Goal: Information Seeking & Learning: Learn about a topic

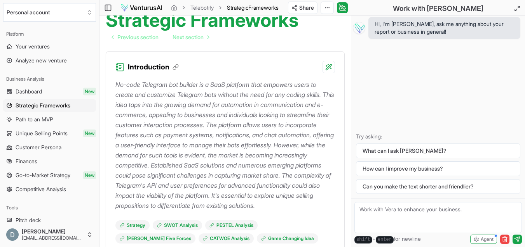
scroll to position [186, 0]
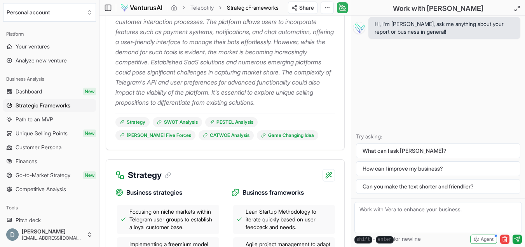
click at [346, 6] on icon at bounding box center [342, 7] width 8 height 9
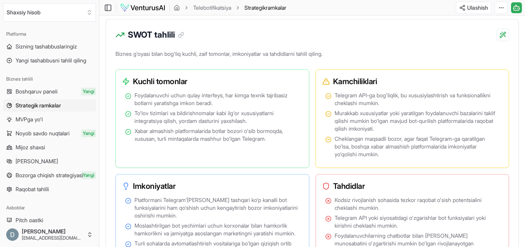
scroll to position [512, 0]
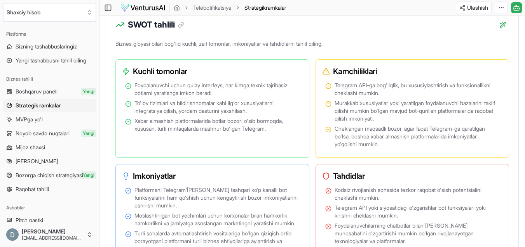
click at [322, 47] on font "Biznes g'oyasi bilan bog'liq kuchli, zaif tomonlar, imkoniyatlar va tahdidlarni…" at bounding box center [218, 43] width 207 height 7
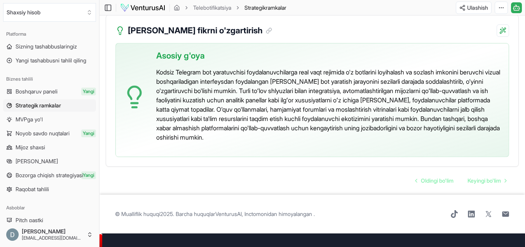
scroll to position [1914, 0]
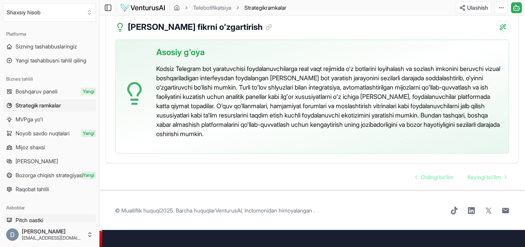
click at [67, 219] on link "Pitch pastki" at bounding box center [49, 220] width 93 height 12
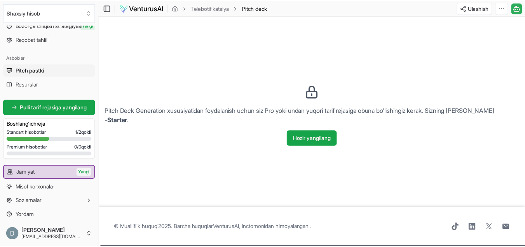
scroll to position [153, 0]
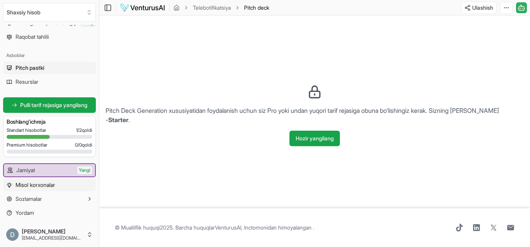
drag, startPoint x: 53, startPoint y: 186, endPoint x: 56, endPoint y: 184, distance: 4.1
click at [53, 186] on font "Misol korxonalar" at bounding box center [36, 185] width 40 height 7
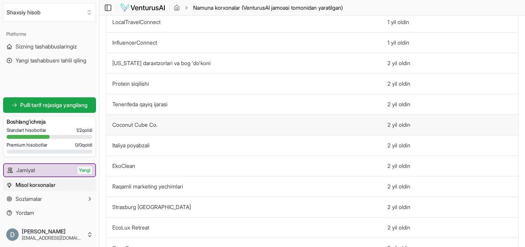
scroll to position [186, 0]
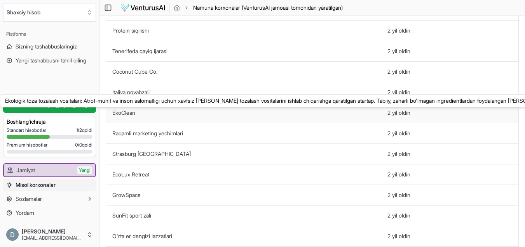
click at [124, 112] on font "EkoClean" at bounding box center [123, 112] width 23 height 7
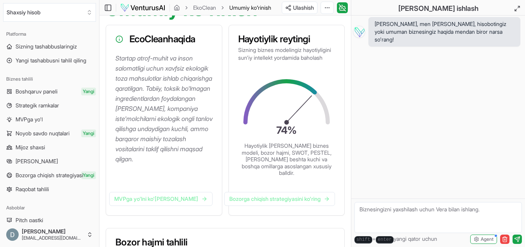
scroll to position [93, 0]
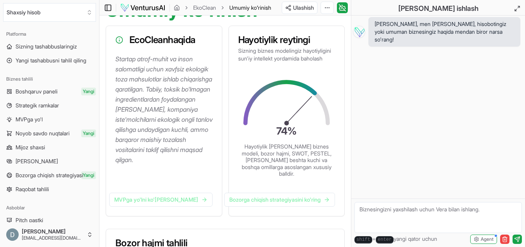
click at [109, 10] on icon at bounding box center [108, 7] width 8 height 9
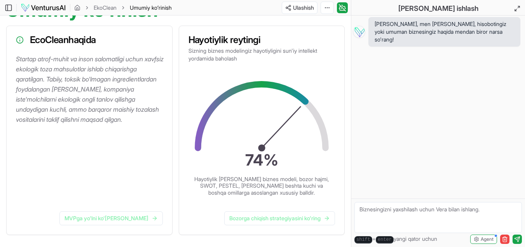
click at [349, 5] on div "Ulashish Chat yon panelini almashtirish" at bounding box center [314, 8] width 72 height 12
click at [343, 6] on icon at bounding box center [343, 7] width 2 height 2
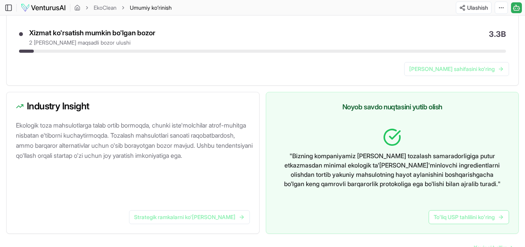
scroll to position [476, 0]
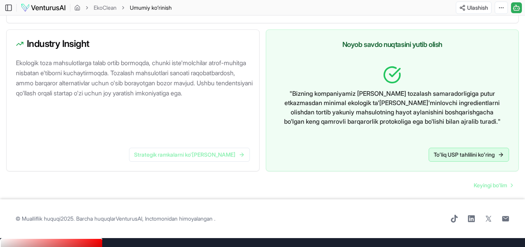
click at [446, 159] on link "Toʻliq USP tahlilini koʻring" at bounding box center [468, 155] width 80 height 14
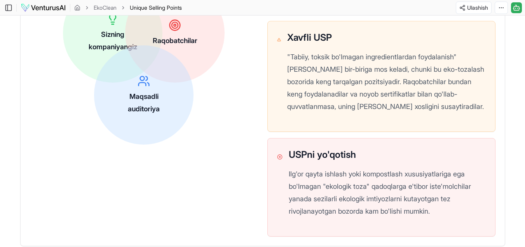
scroll to position [373, 0]
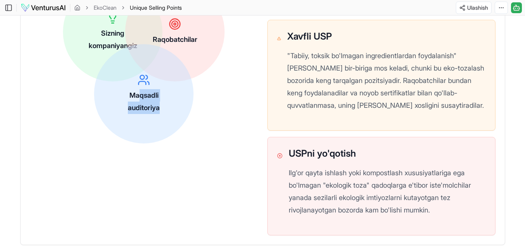
drag, startPoint x: 140, startPoint y: 102, endPoint x: 189, endPoint y: 131, distance: 57.1
click at [187, 125] on div "Sizning kompaniyangiz Raqobatchilar Maqsadli auditoriya" at bounding box center [143, 63] width 203 height 203
click at [197, 150] on div "Sizning kompaniyangiz Raqobatchilar Maqsadli auditoriya" at bounding box center [143, 63] width 203 height 203
click at [127, 104] on div "Maqsadli auditoriya" at bounding box center [143, 93] width 33 height 41
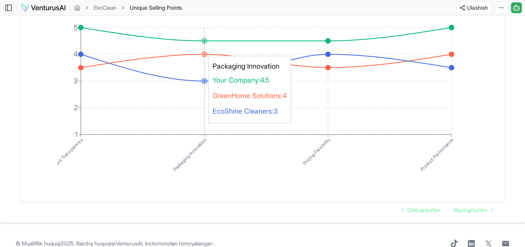
scroll to position [1465, 0]
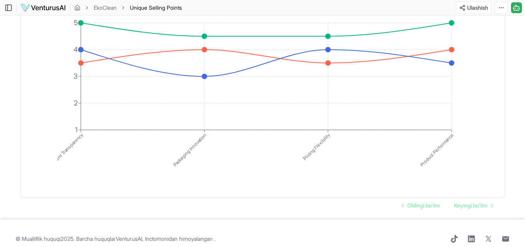
drag, startPoint x: 479, startPoint y: 192, endPoint x: 467, endPoint y: 183, distance: 14.1
click at [479, 202] on font "Keyingi bo'lim" at bounding box center [469, 205] width 33 height 7
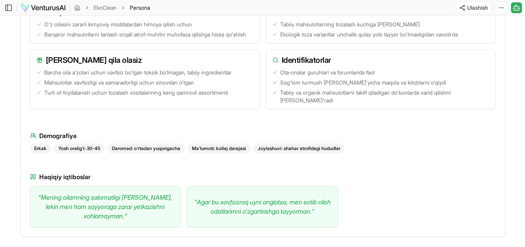
scroll to position [605, 0]
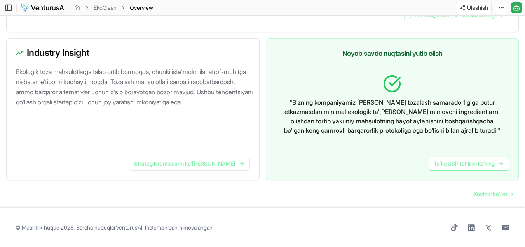
scroll to position [476, 0]
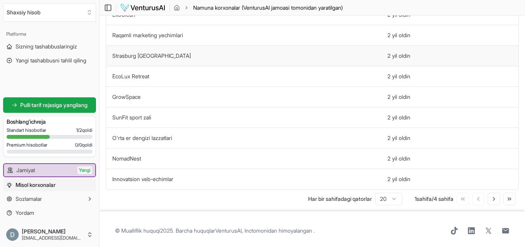
scroll to position [291, 0]
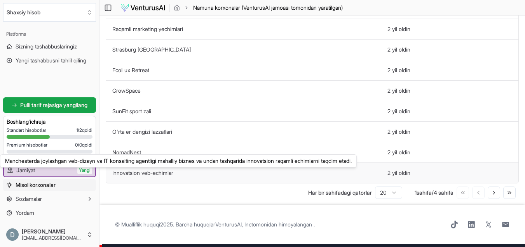
click at [160, 174] on font "Innovatsion veb-echimlar" at bounding box center [142, 173] width 61 height 7
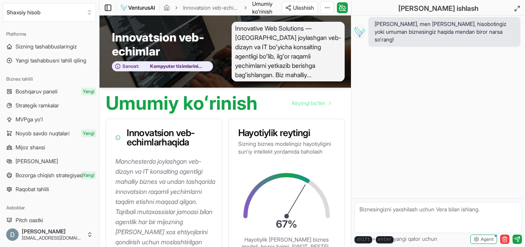
click at [110, 10] on icon at bounding box center [108, 7] width 8 height 9
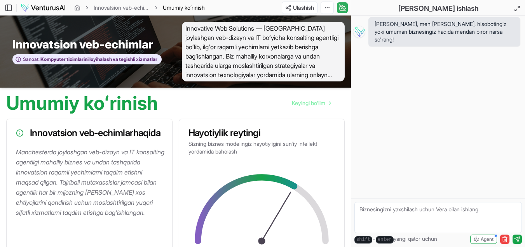
click at [341, 5] on icon at bounding box center [341, 5] width 1 height 1
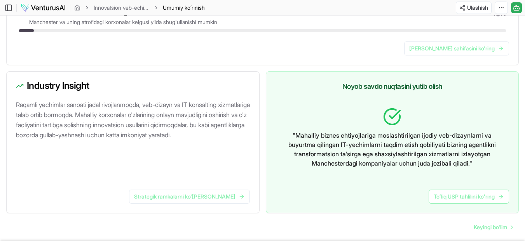
scroll to position [476, 0]
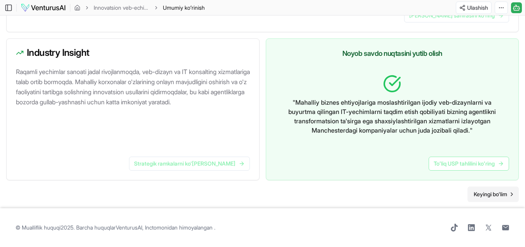
click at [489, 189] on link "Keyingi bo'lim" at bounding box center [492, 195] width 51 height 16
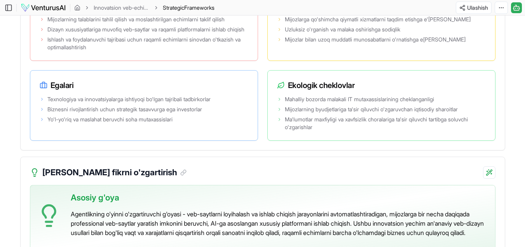
scroll to position [1574, 0]
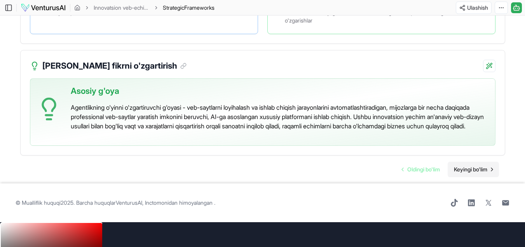
click at [461, 173] on font "Keyingi bo'lim" at bounding box center [469, 169] width 33 height 7
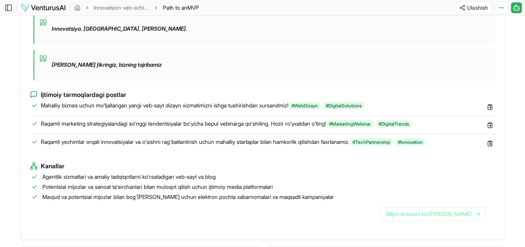
scroll to position [804, 0]
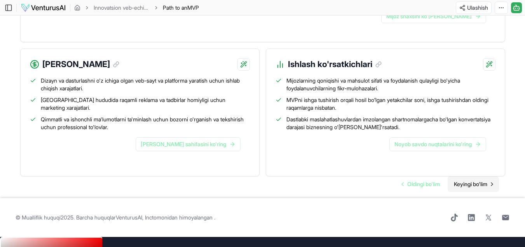
click at [468, 188] on font "Keyingi bo'lim" at bounding box center [469, 184] width 33 height 7
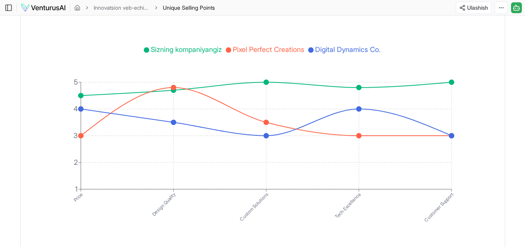
scroll to position [1510, 0]
